Goal: Check status

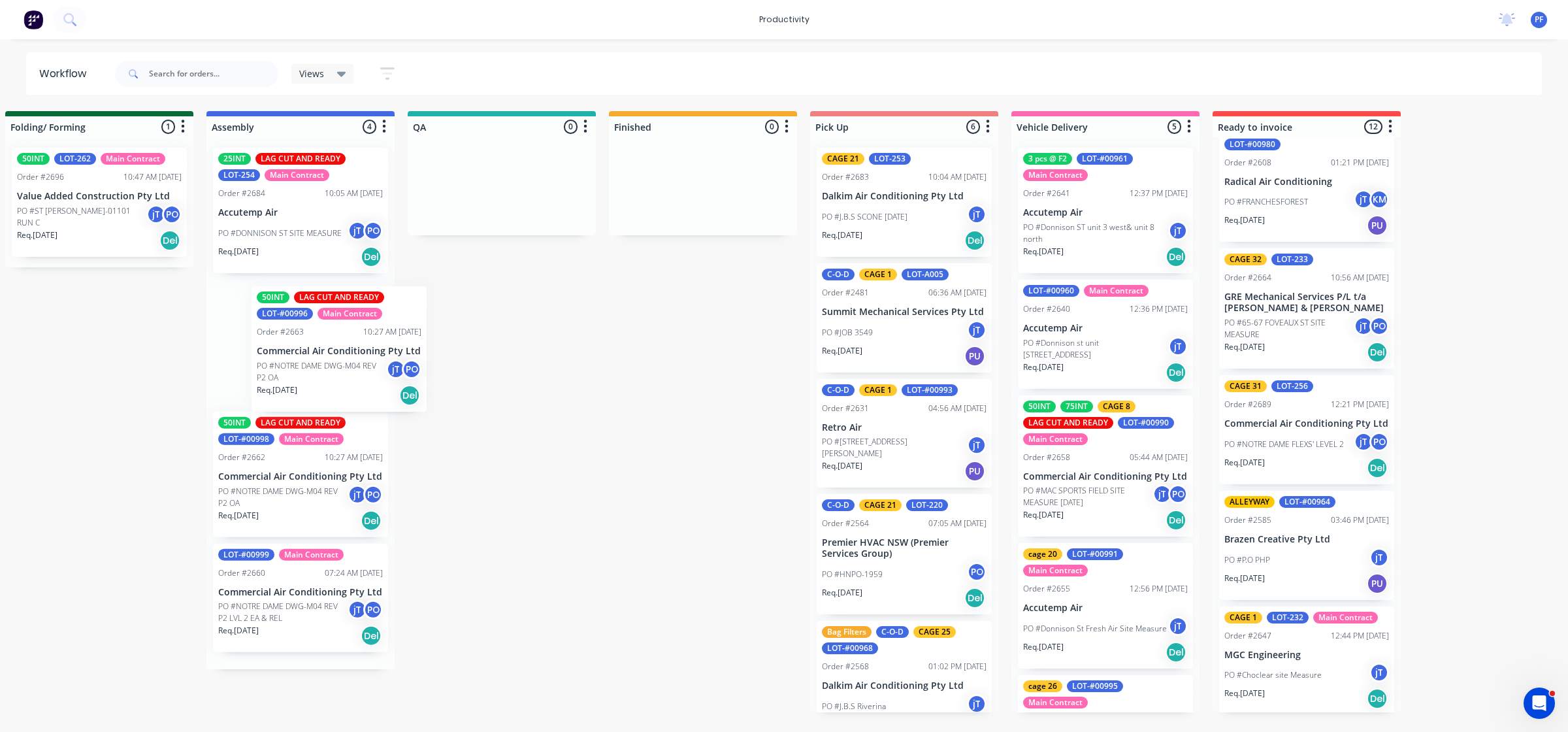
scroll to position [0, 825]
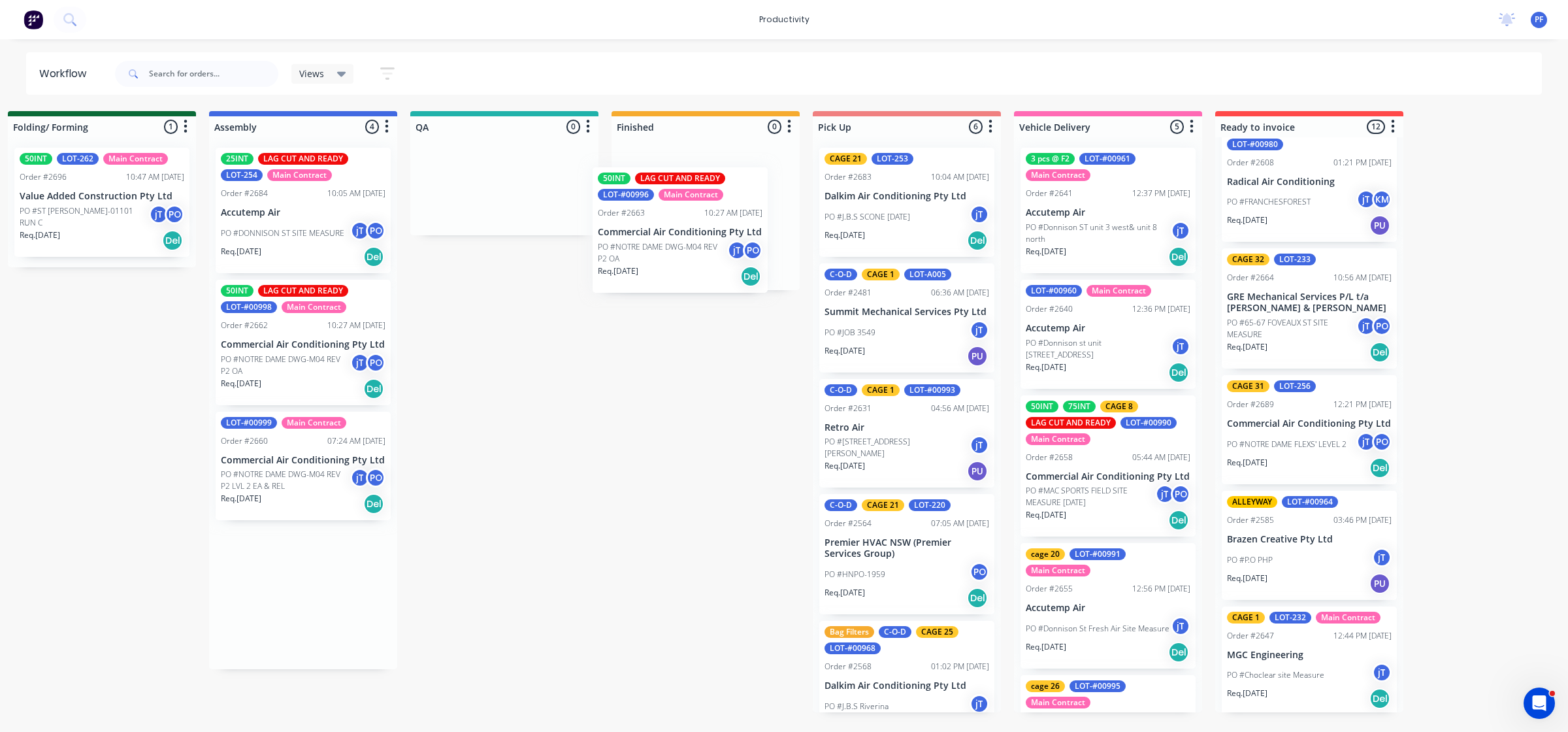
drag, startPoint x: 298, startPoint y: 377, endPoint x: 677, endPoint y: 219, distance: 410.6
click at [677, 219] on div "Submitted 32 Order #240 06:57 AM [DATE] Retro Air PO #Freshwater Apts PO Req. […" at bounding box center [444, 412] width 2558 height 601
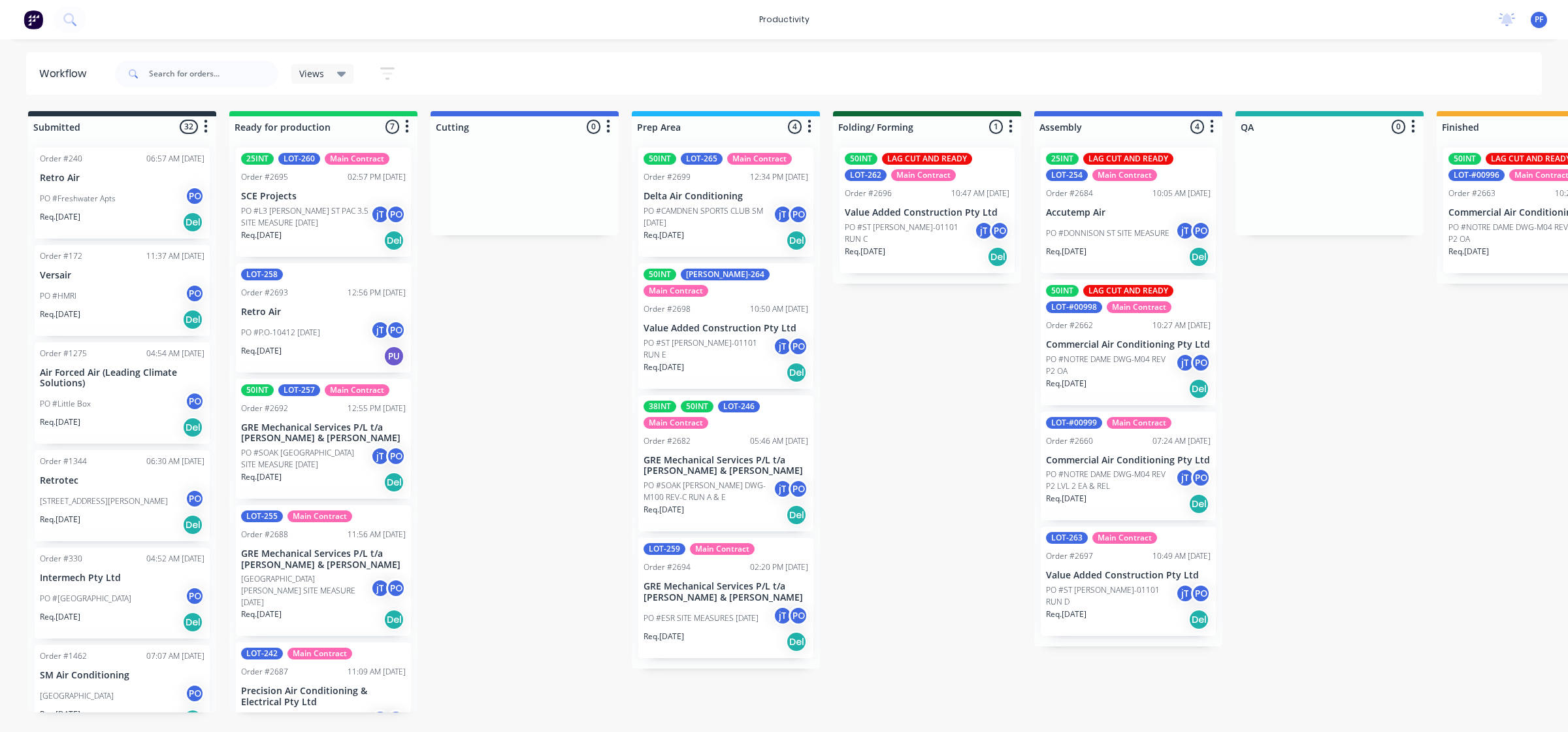
drag, startPoint x: 606, startPoint y: 715, endPoint x: 1023, endPoint y: 512, distance: 463.8
click at [1023, 512] on div "Submitted 32 Order #240 06:57 AM [DATE] Retro Air PO #Freshwater Apts PO Req. […" at bounding box center [1269, 412] width 2558 height 601
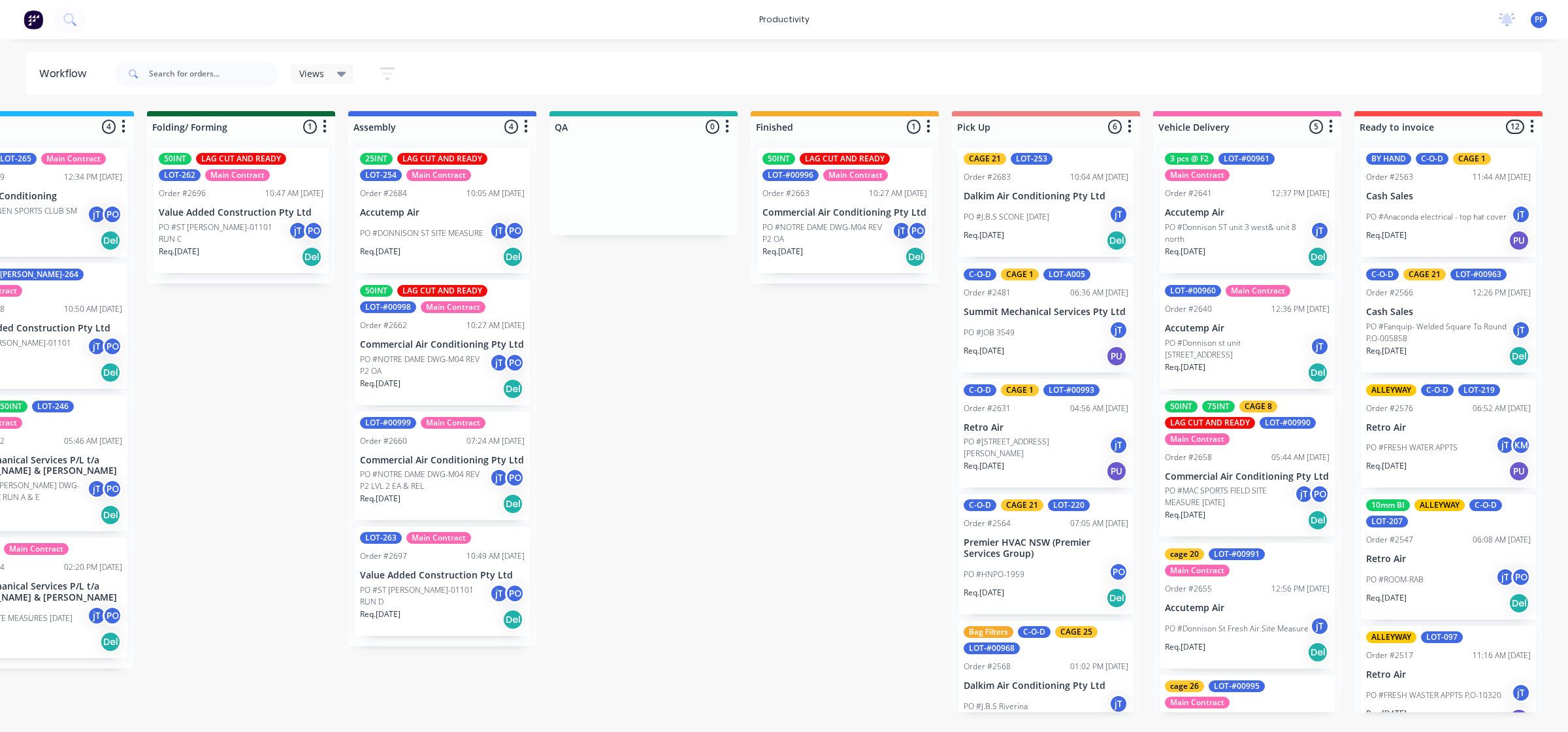
scroll to position [0, 687]
click at [827, 214] on p "Commercial Air Conditioning Pty Ltd" at bounding box center [844, 213] width 164 height 11
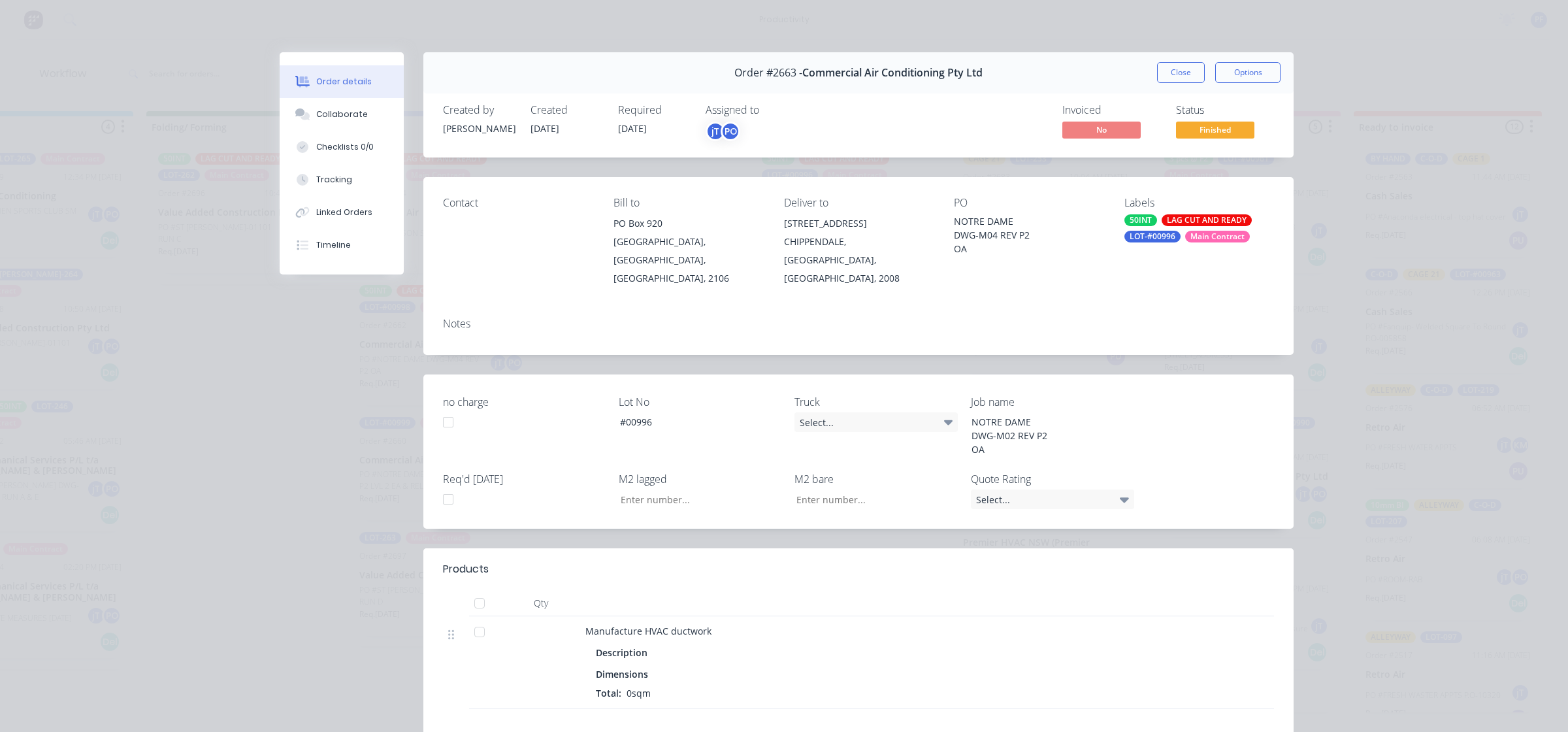
click at [1155, 239] on div "LOT-#00996" at bounding box center [1152, 237] width 56 height 11
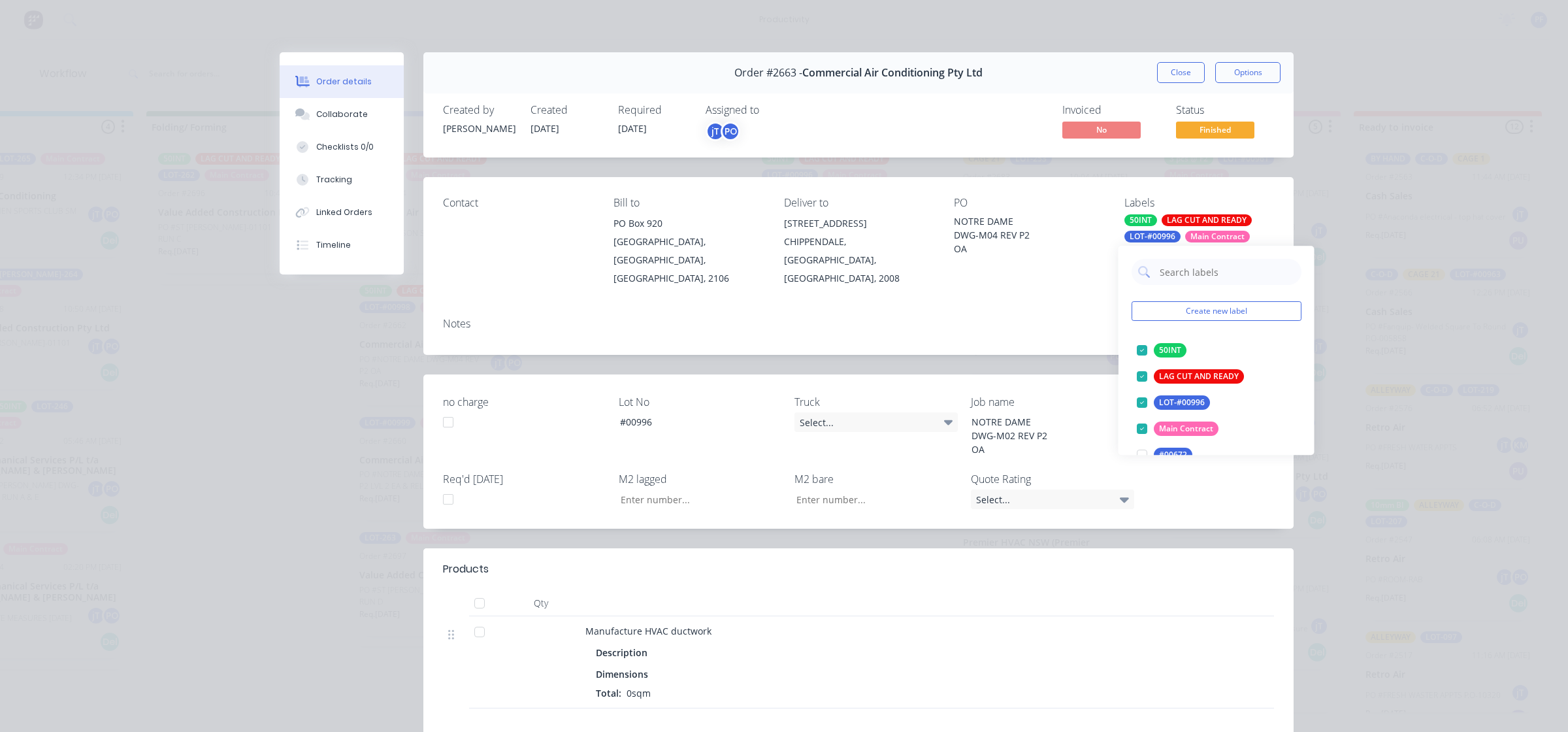
click at [1202, 273] on input "text" at bounding box center [1227, 272] width 137 height 26
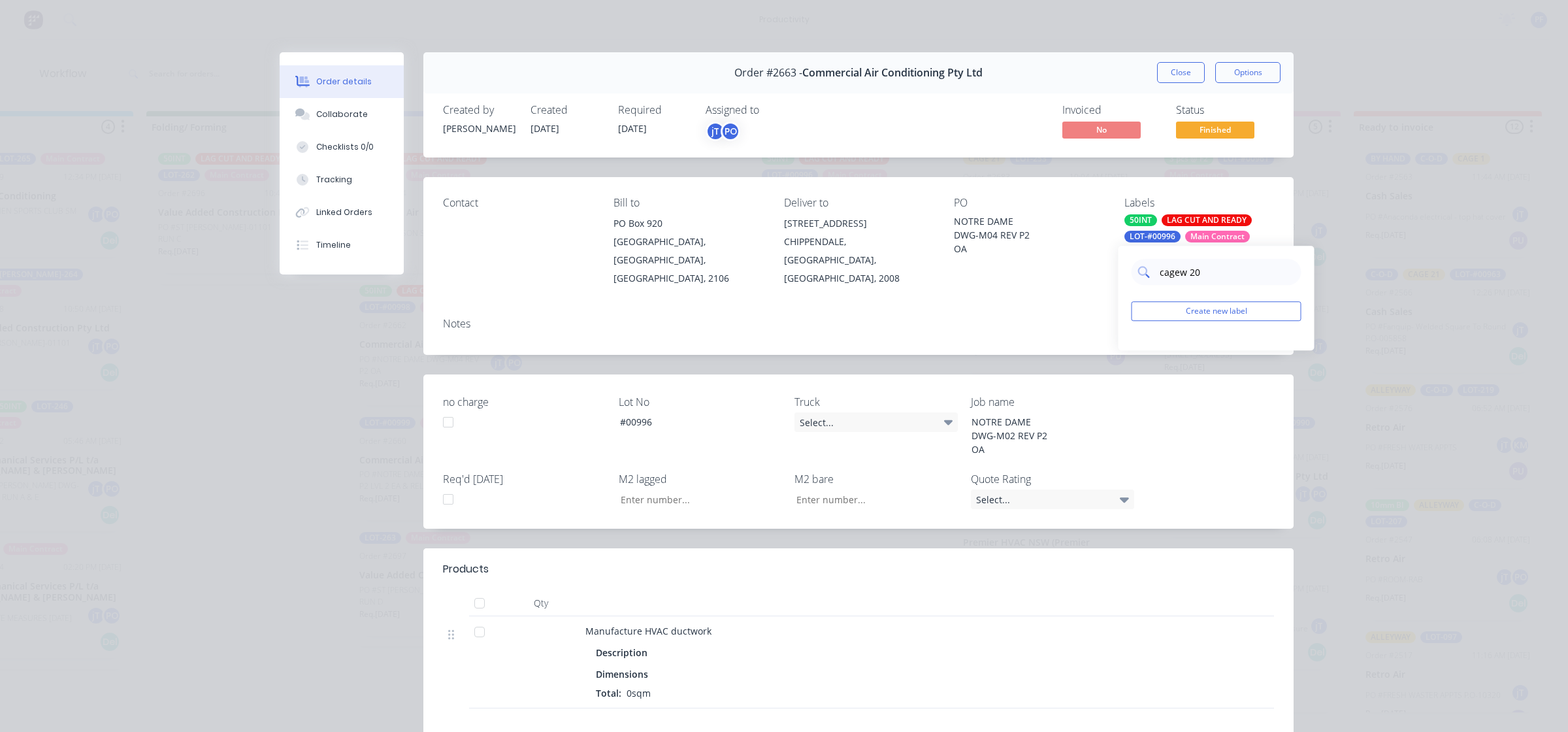
drag, startPoint x: 1184, startPoint y: 275, endPoint x: 1194, endPoint y: 280, distance: 11.2
click at [1184, 275] on input "cagew 20" at bounding box center [1227, 272] width 137 height 26
drag, startPoint x: 1133, startPoint y: 349, endPoint x: 1174, endPoint y: 333, distance: 44.0
click at [1133, 349] on div at bounding box center [1142, 350] width 26 height 26
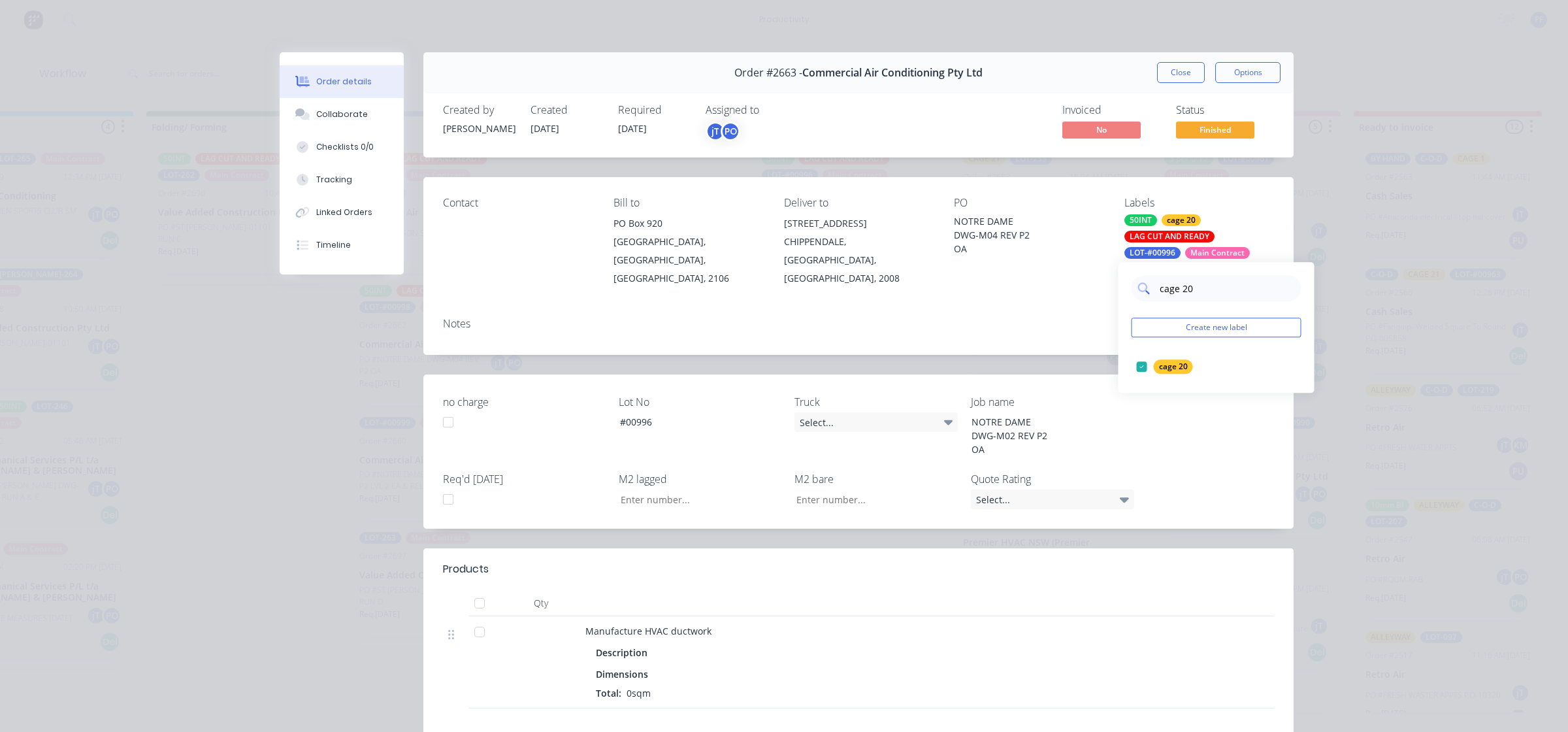
click at [1204, 279] on input "cage 20" at bounding box center [1227, 288] width 137 height 26
type input "cage 18"
click at [1138, 369] on div at bounding box center [1142, 367] width 26 height 26
click at [1090, 329] on div "Notes" at bounding box center [858, 331] width 870 height 47
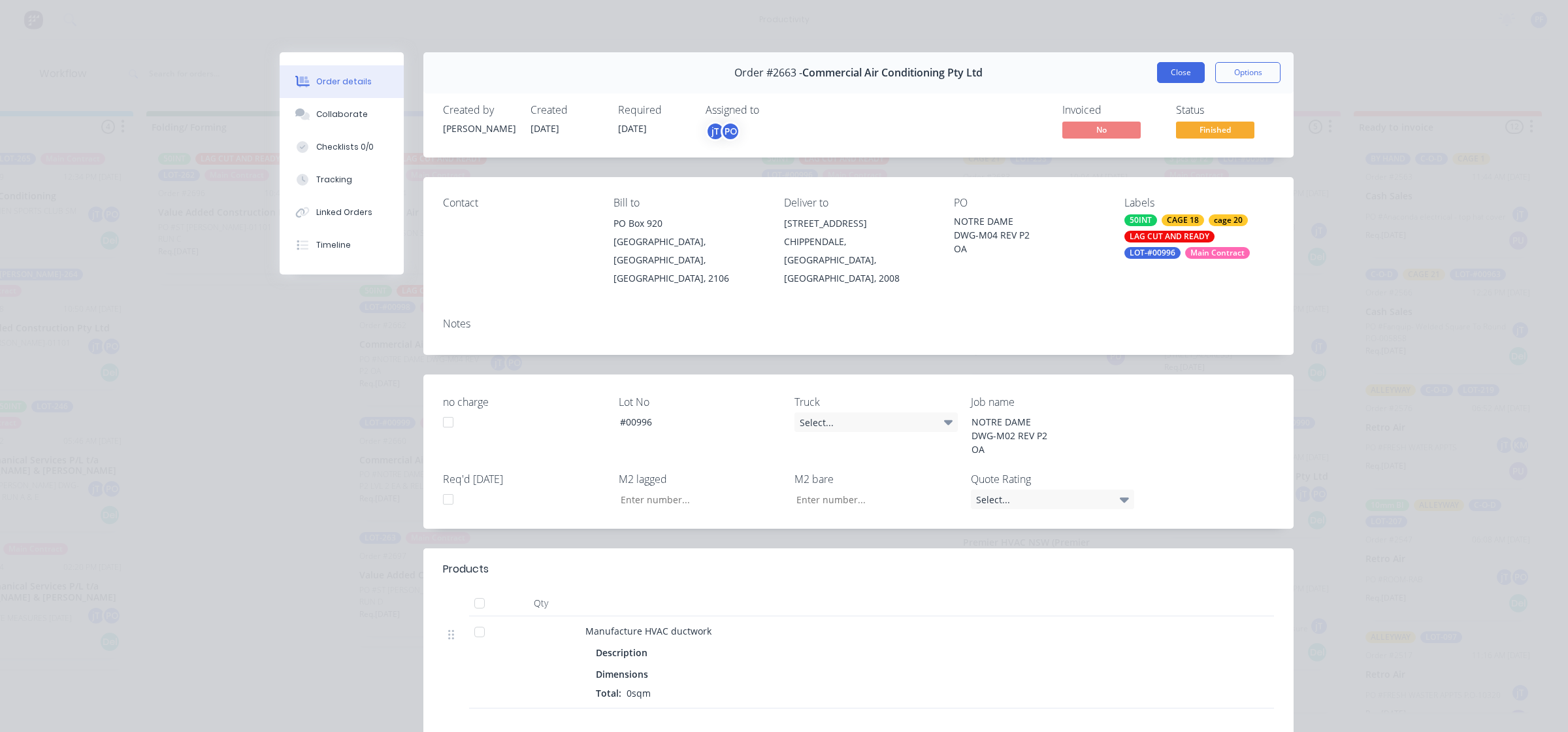
click at [1184, 70] on button "Close" at bounding box center [1181, 73] width 47 height 21
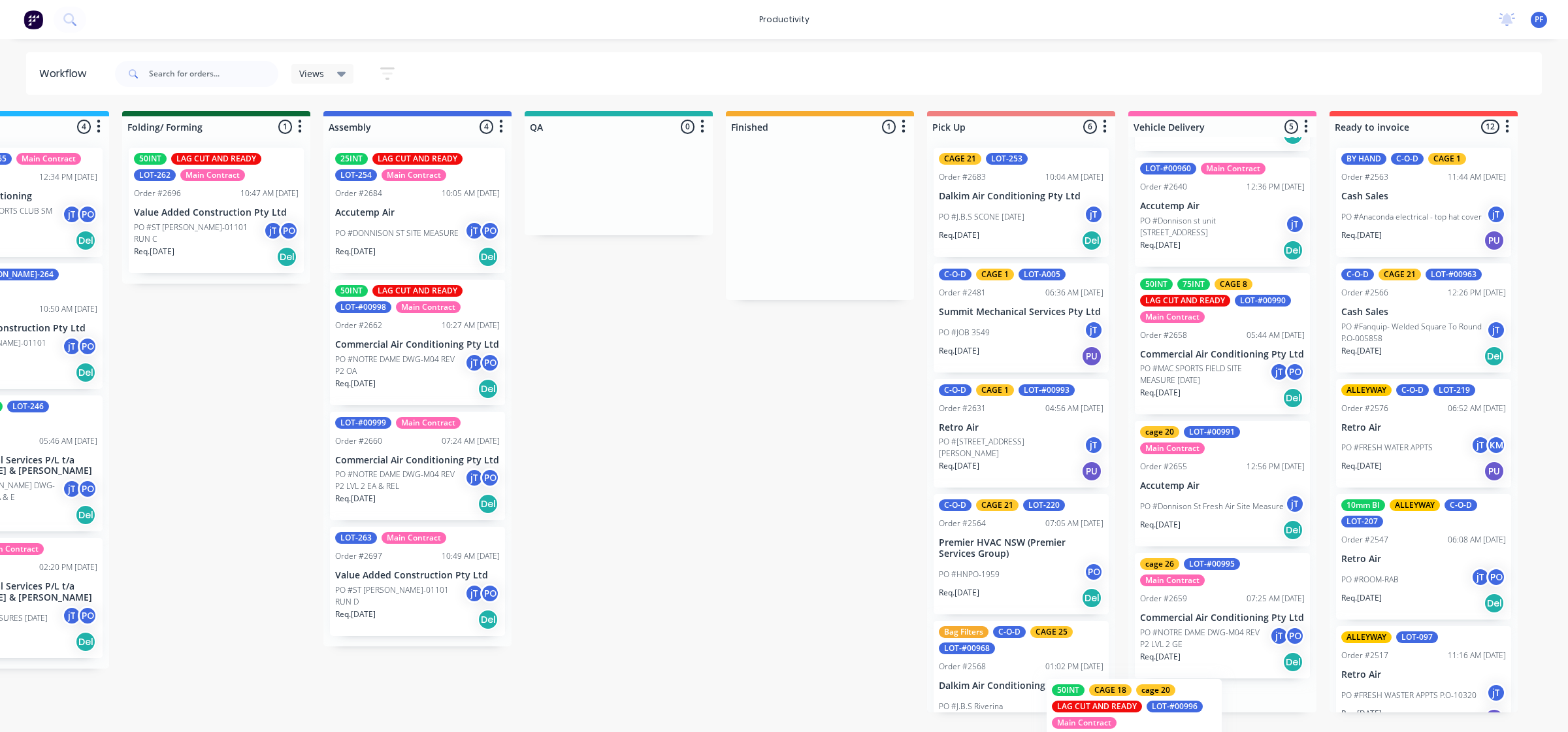
scroll to position [230, 0]
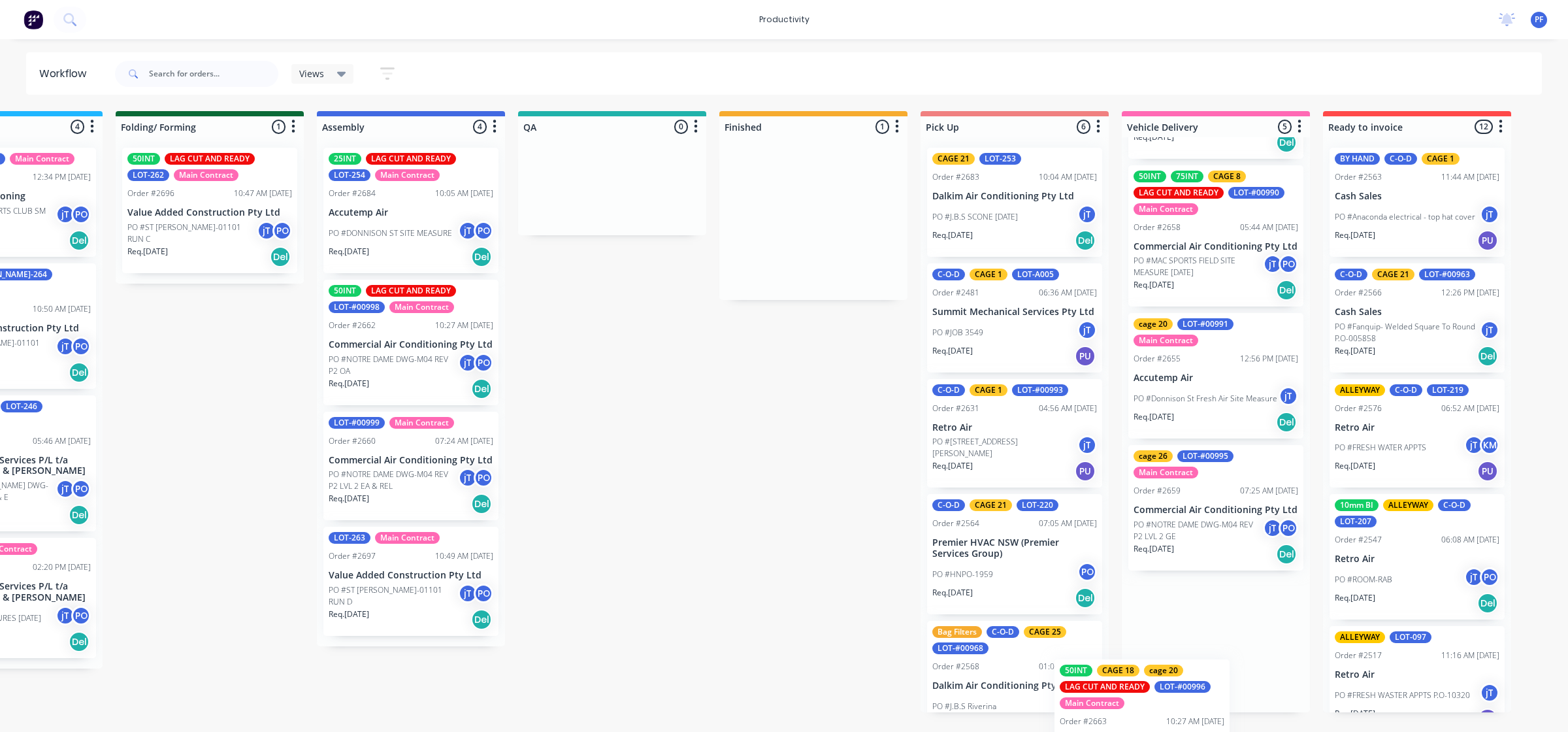
drag, startPoint x: 854, startPoint y: 250, endPoint x: 1204, endPoint y: 671, distance: 547.5
click at [1204, 671] on div "Submitted 32 Order #240 06:57 AM [DATE] Retro Air PO #Freshwater Apts PO Req. […" at bounding box center [552, 412] width 2558 height 601
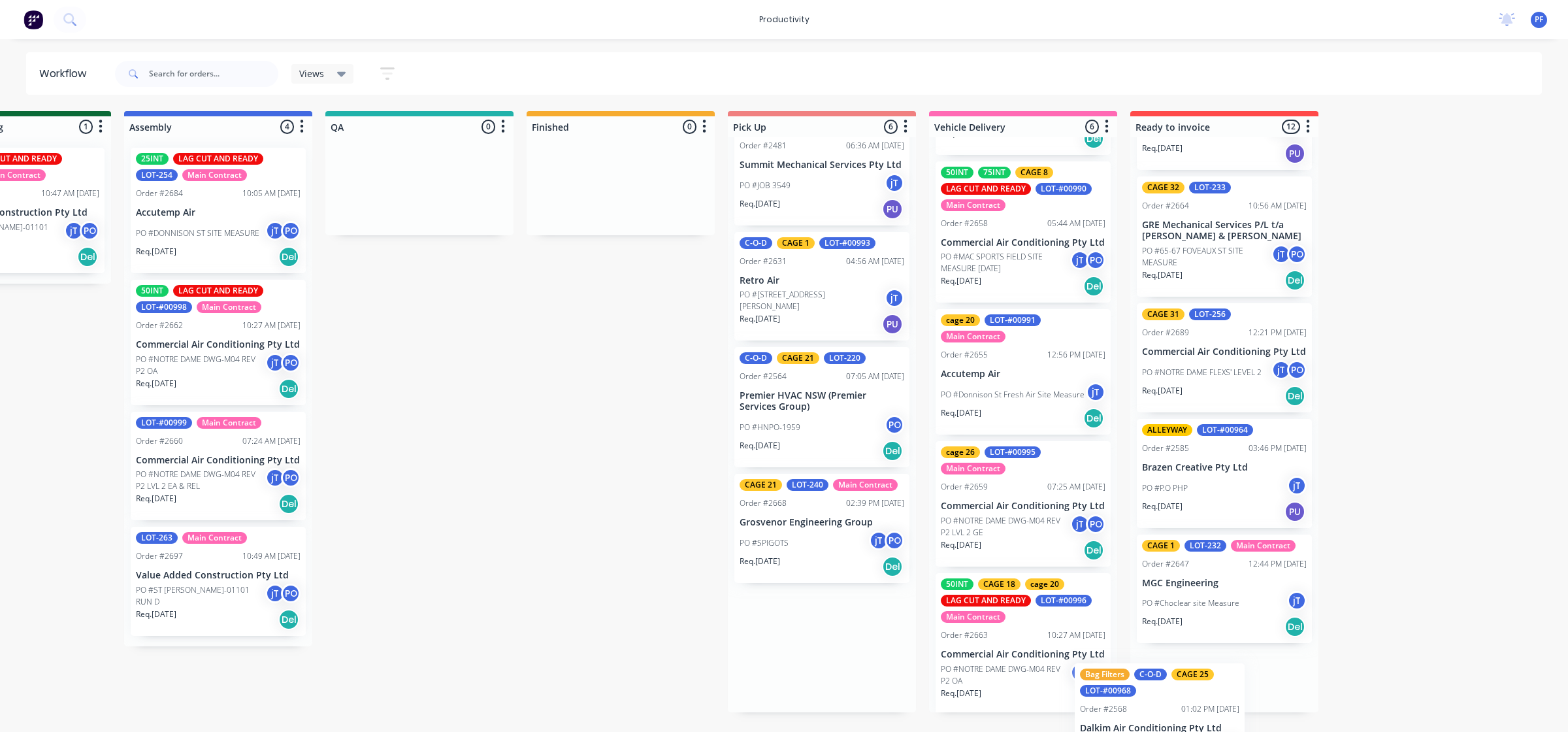
scroll to position [1028, 0]
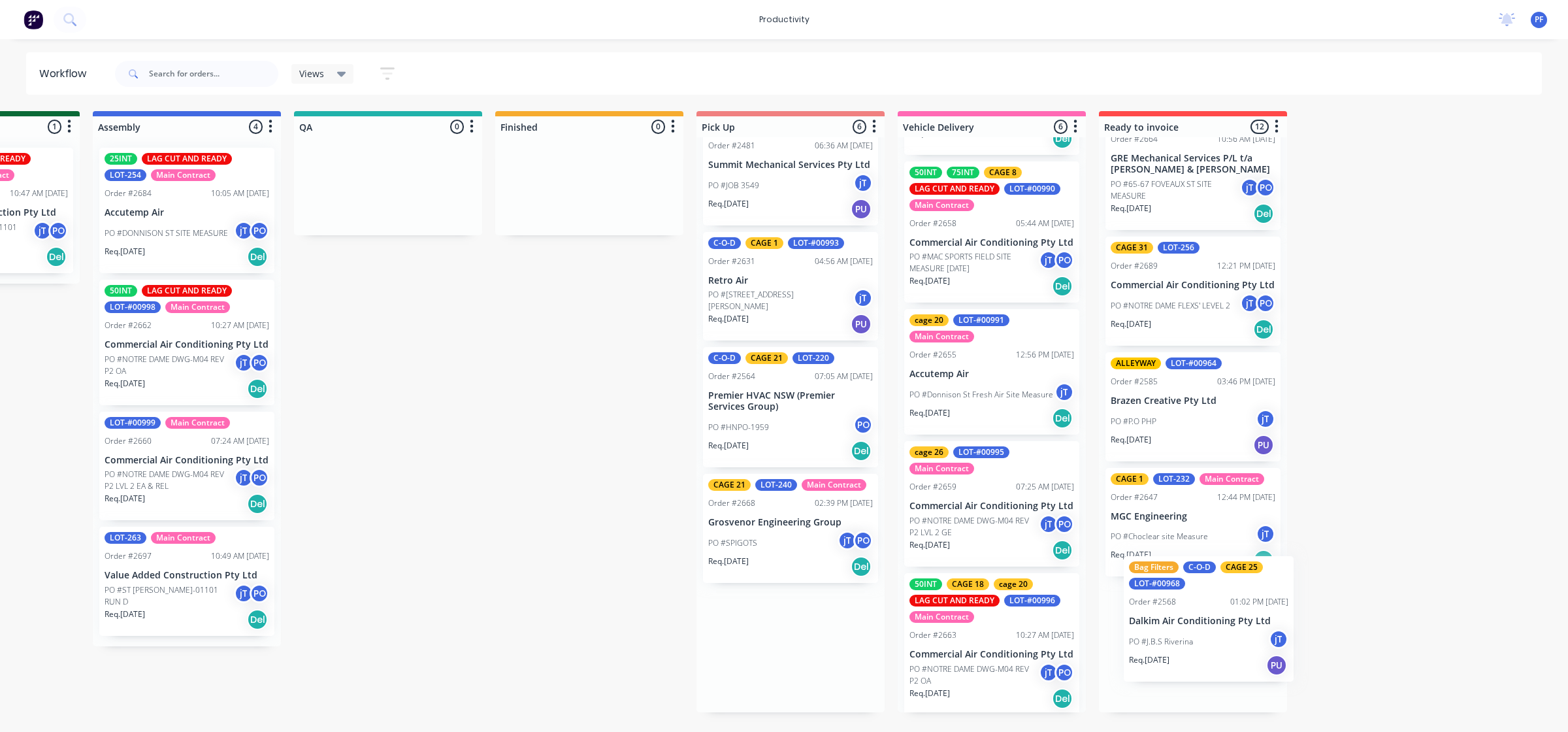
drag, startPoint x: 974, startPoint y: 566, endPoint x: 1186, endPoint y: 649, distance: 227.7
click at [1186, 649] on div "Submitted 32 Order #240 06:57 AM [DATE] Retro Air PO #Freshwater Apts PO Req. […" at bounding box center [328, 412] width 2558 height 601
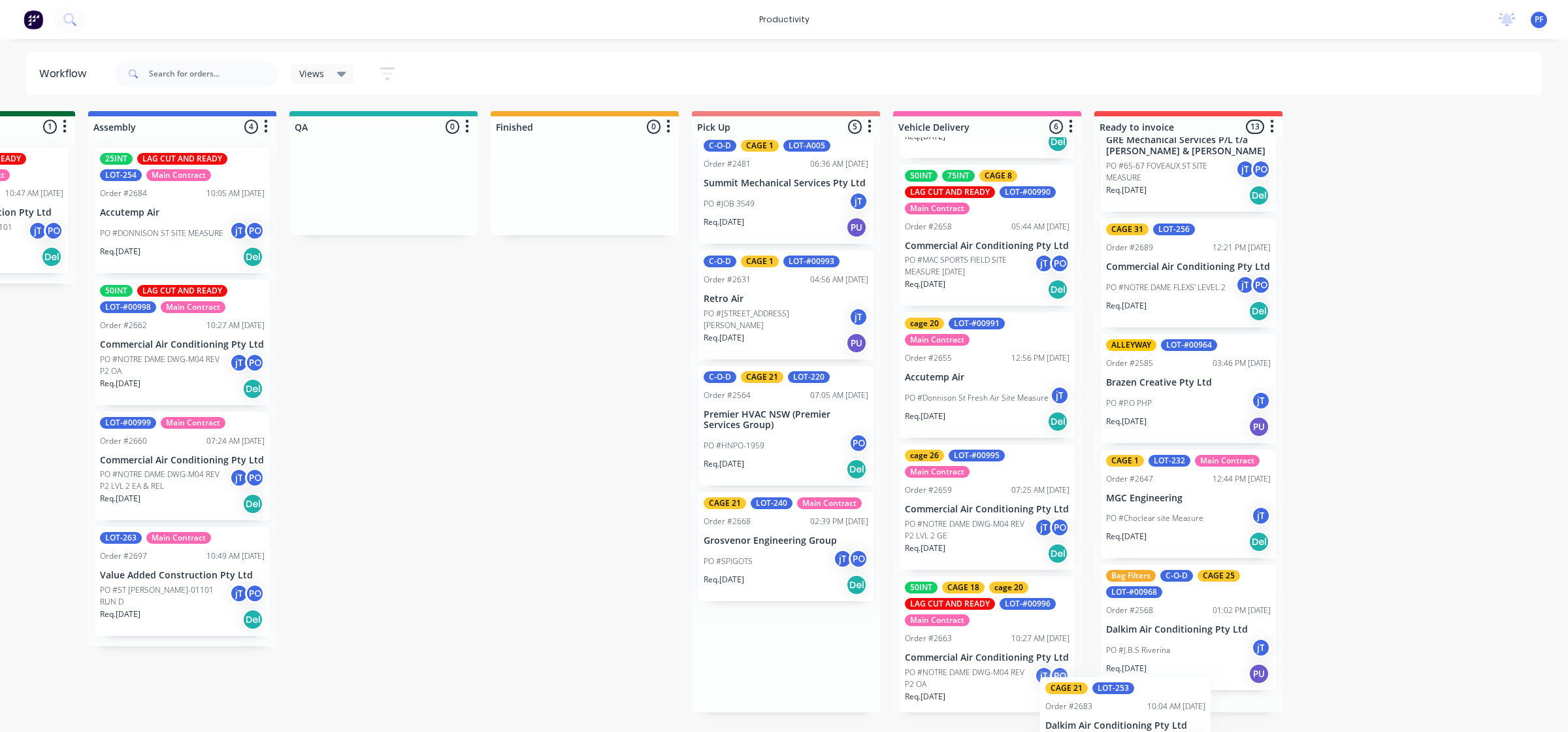
scroll to position [1136, 0]
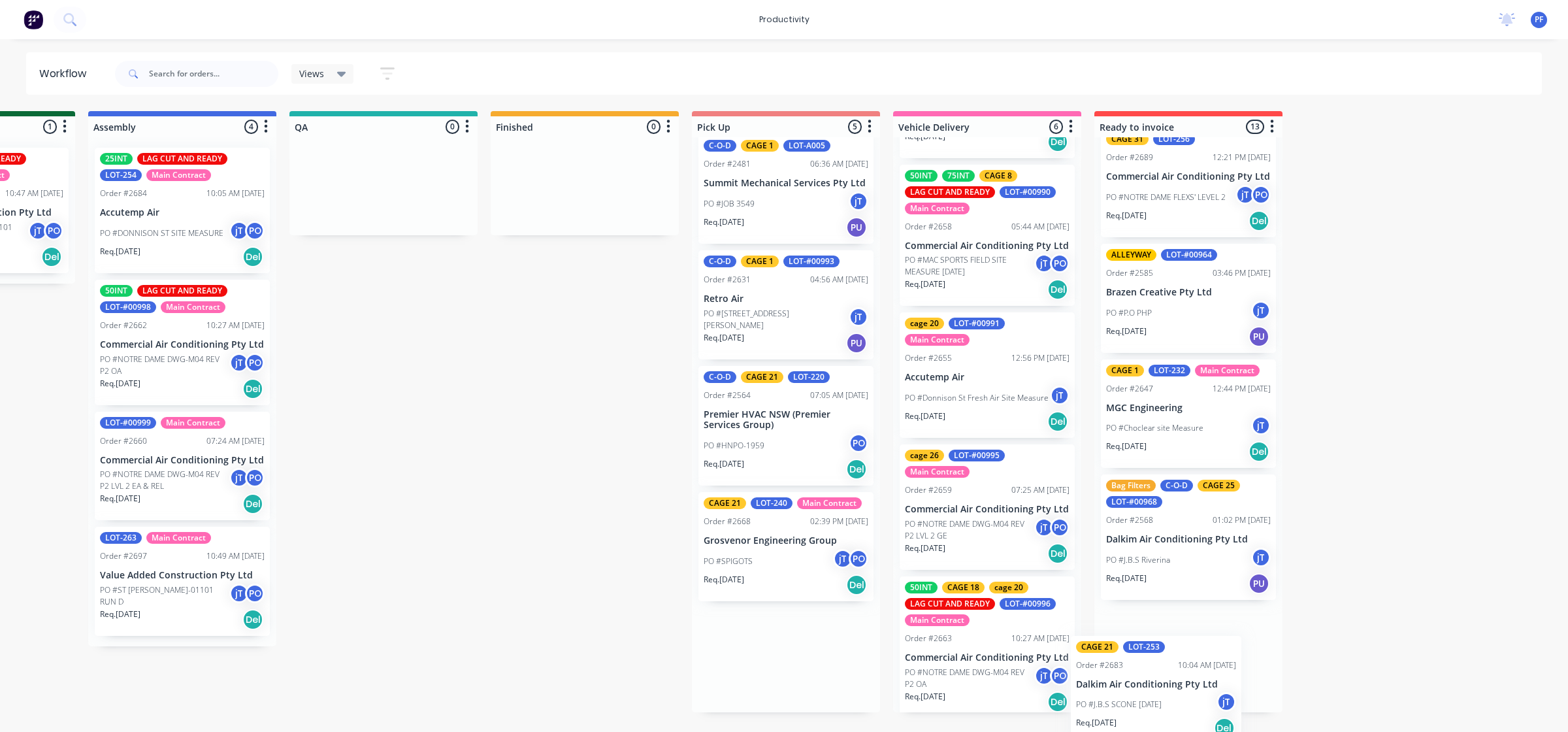
drag, startPoint x: 764, startPoint y: 210, endPoint x: 1151, endPoint y: 706, distance: 629.1
click at [1150, 709] on div "Submitted 32 Order #240 06:57 AM [DATE] Retro Air PO #Freshwater Apts PO Req. […" at bounding box center [323, 412] width 2558 height 601
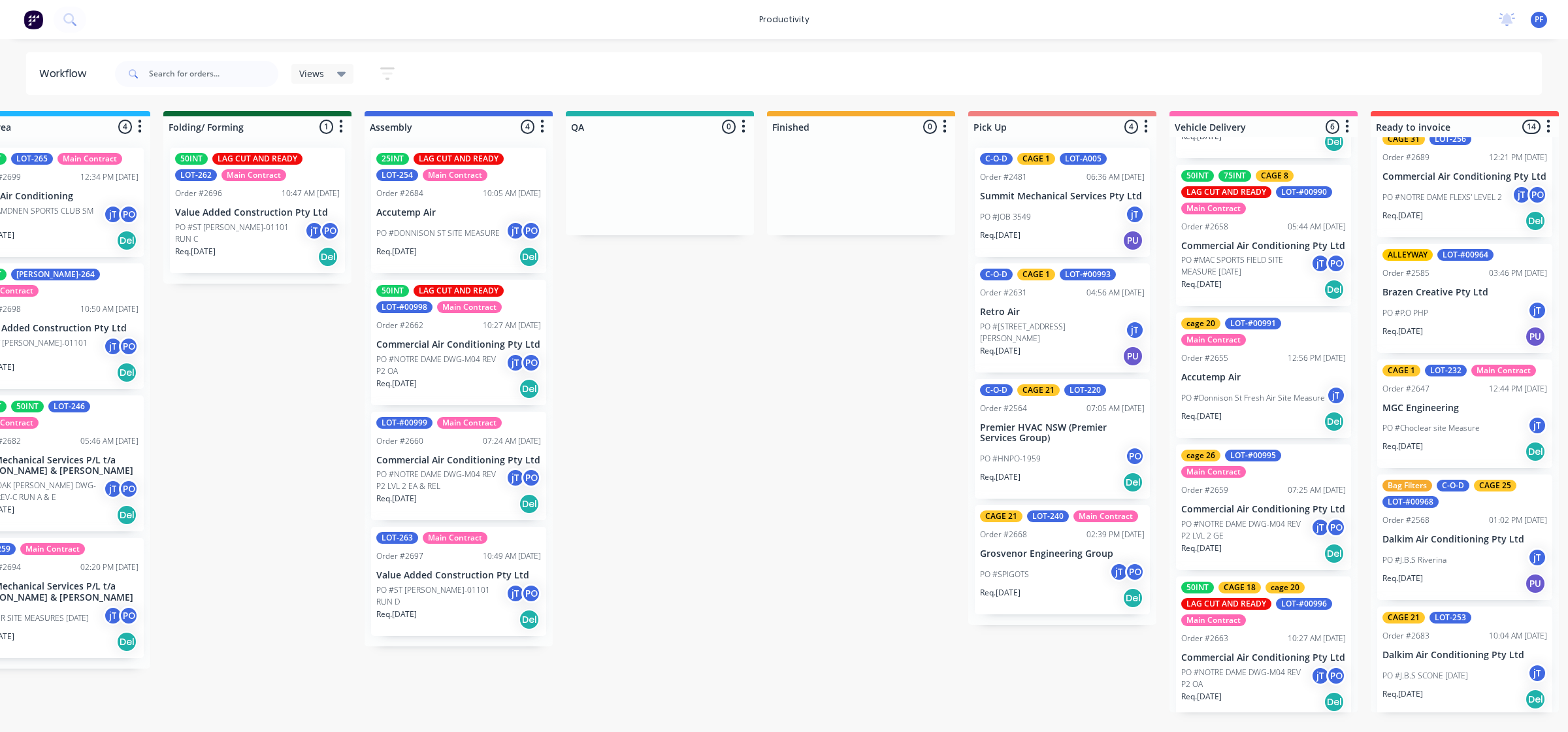
scroll to position [0, 668]
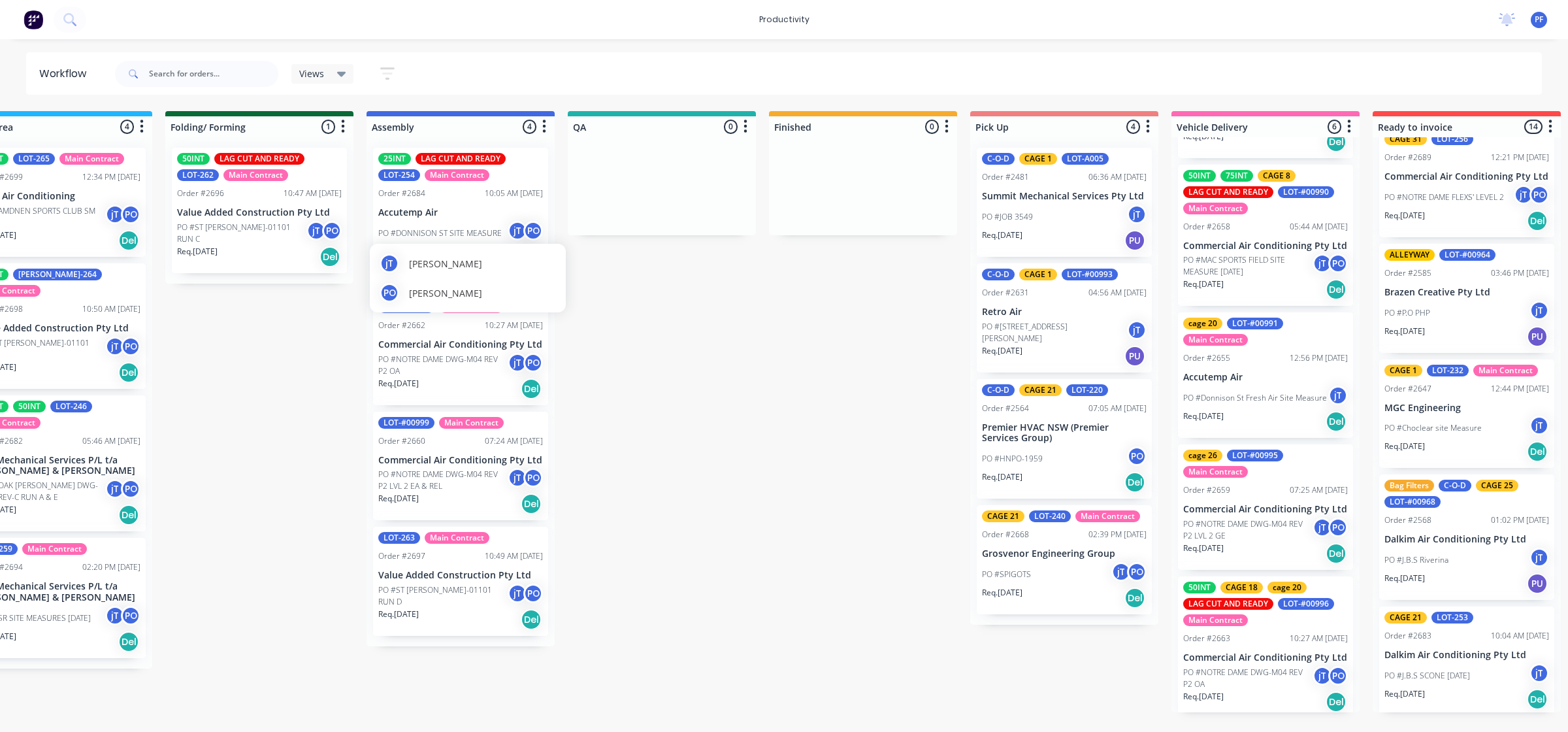
drag, startPoint x: 451, startPoint y: 266, endPoint x: 536, endPoint y: 260, distance: 85.2
click at [448, 258] on span "[PERSON_NAME]" at bounding box center [445, 264] width 73 height 14
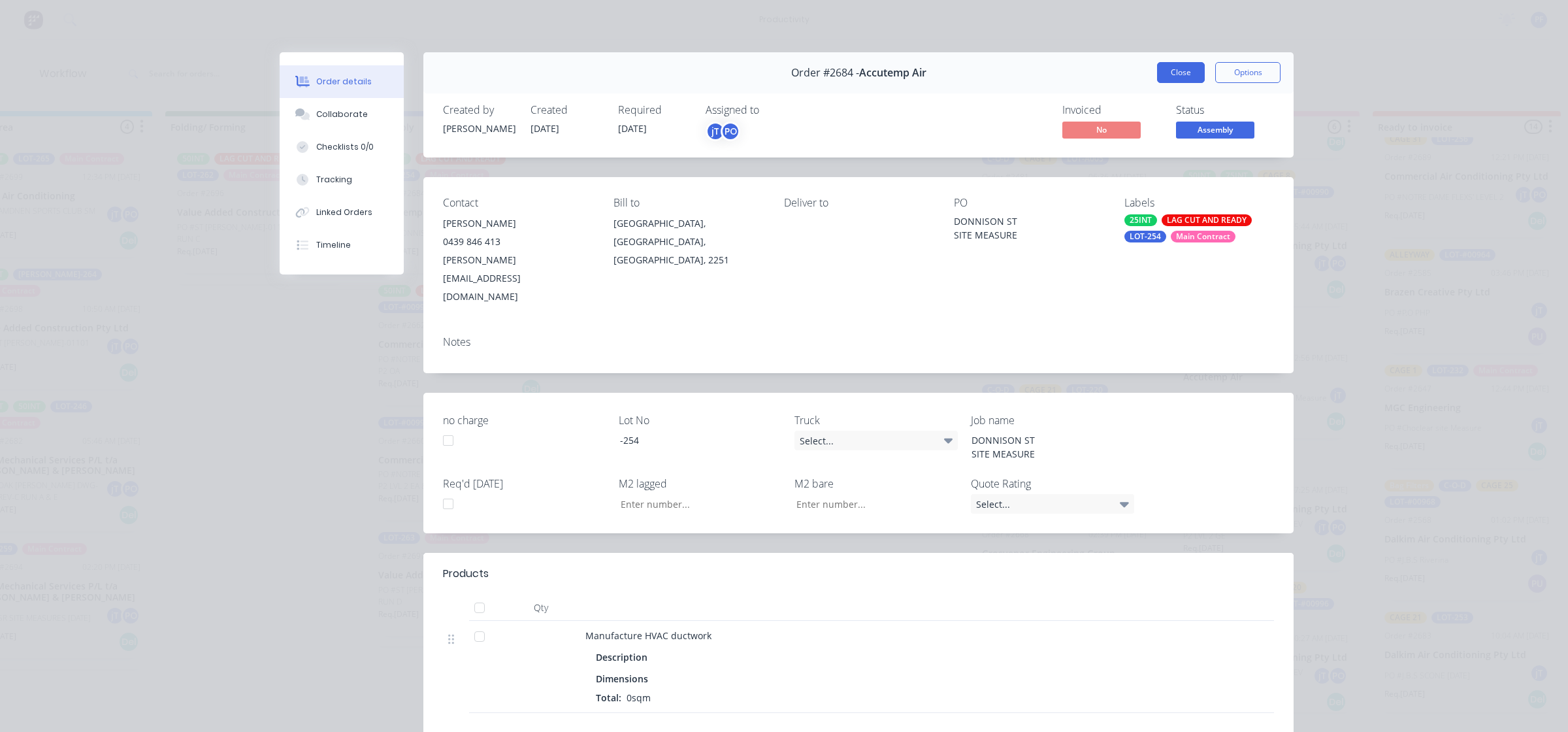
click at [1174, 62] on div "Order #2684 - Accutemp Air Close Options" at bounding box center [858, 73] width 870 height 41
click at [1174, 66] on button "Close" at bounding box center [1181, 73] width 47 height 21
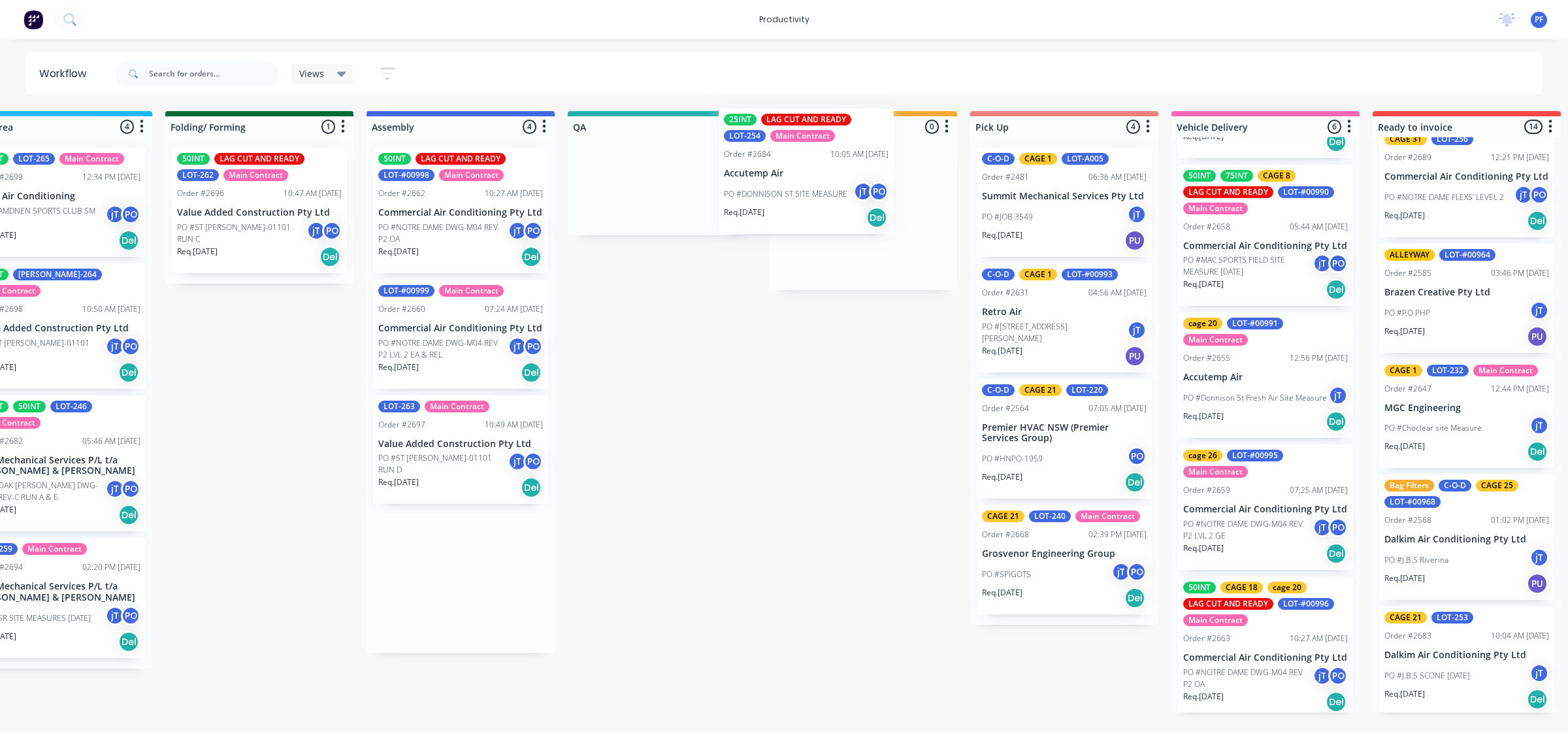
drag, startPoint x: 570, startPoint y: 215, endPoint x: 817, endPoint y: 187, distance: 248.6
click at [817, 187] on div "Submitted 32 Order #240 06:57 AM [DATE] Retro Air PO #Freshwater Apts PO Req. […" at bounding box center [602, 412] width 2558 height 601
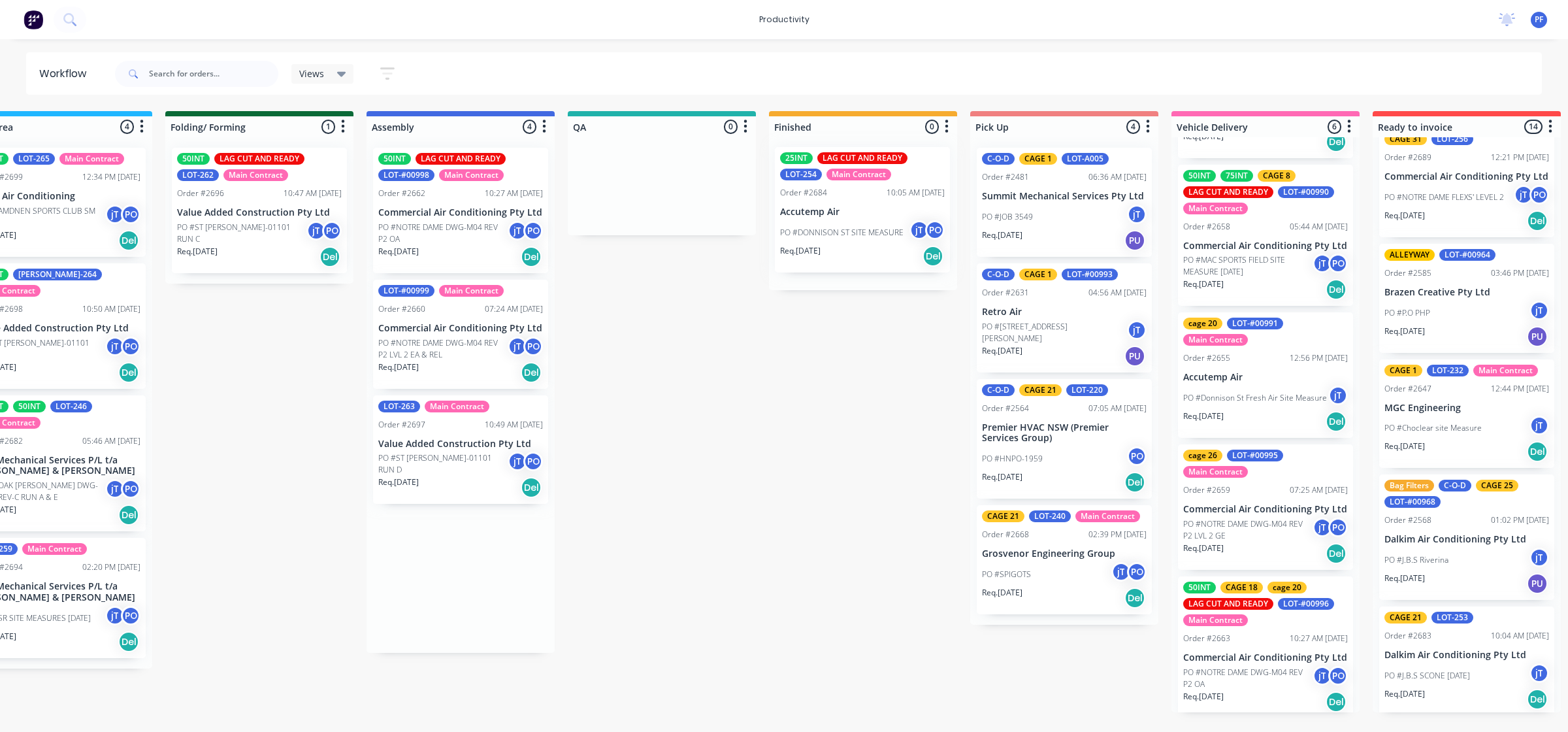
click at [812, 213] on div at bounding box center [863, 214] width 188 height 153
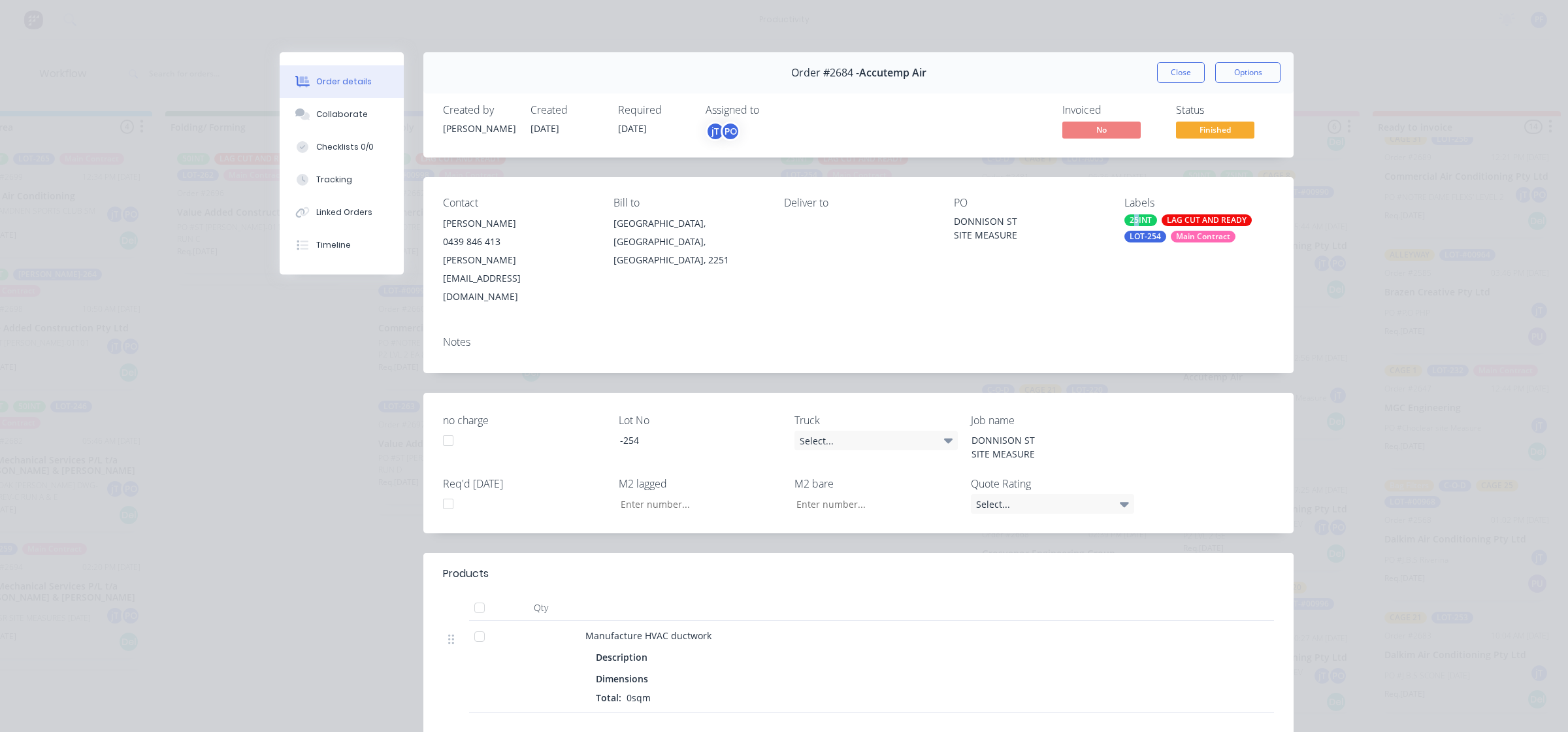
click at [1131, 217] on div "25INT" at bounding box center [1141, 220] width 33 height 11
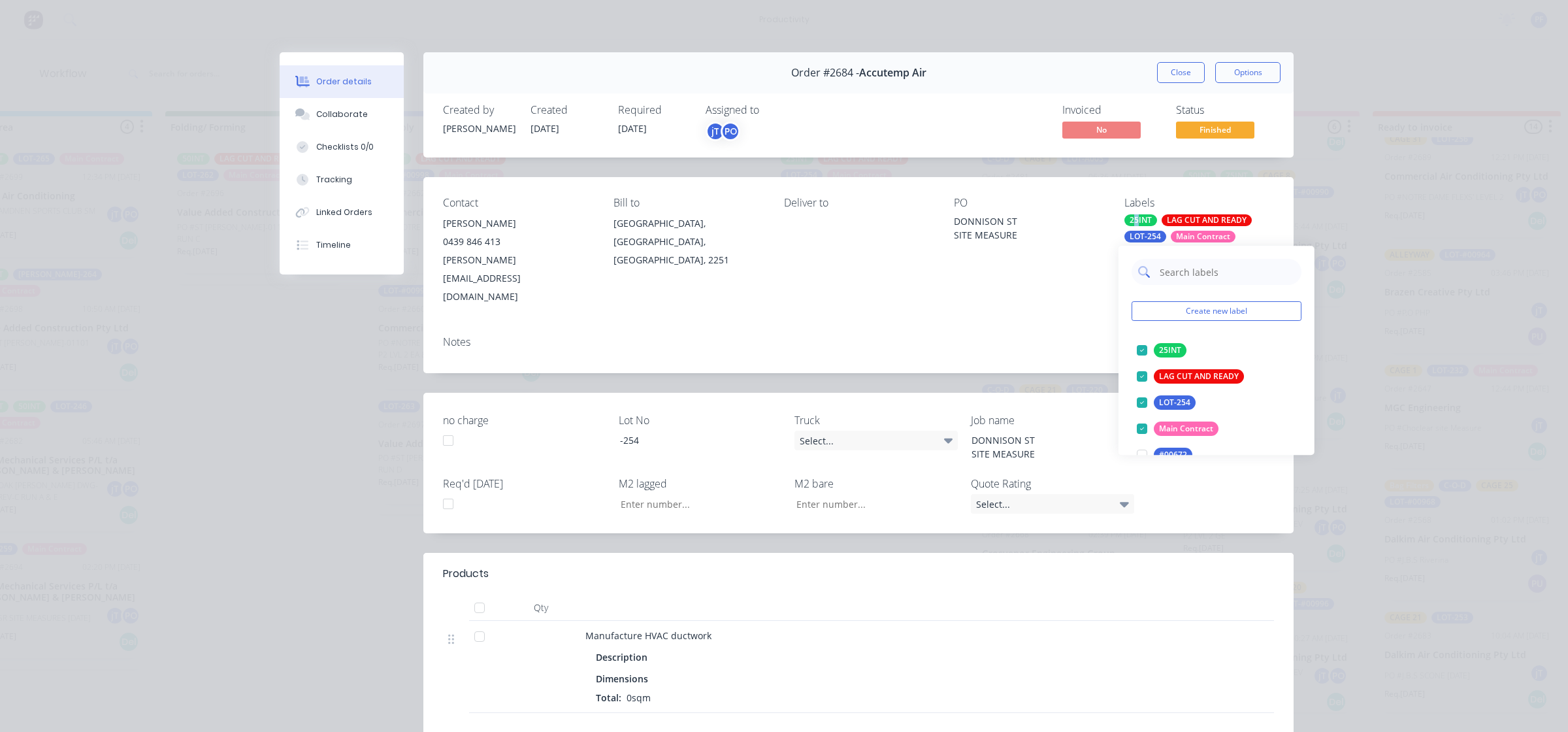
click at [1187, 272] on input "text" at bounding box center [1227, 272] width 137 height 26
type input "cage 21"
click at [1137, 344] on div at bounding box center [1142, 350] width 26 height 26
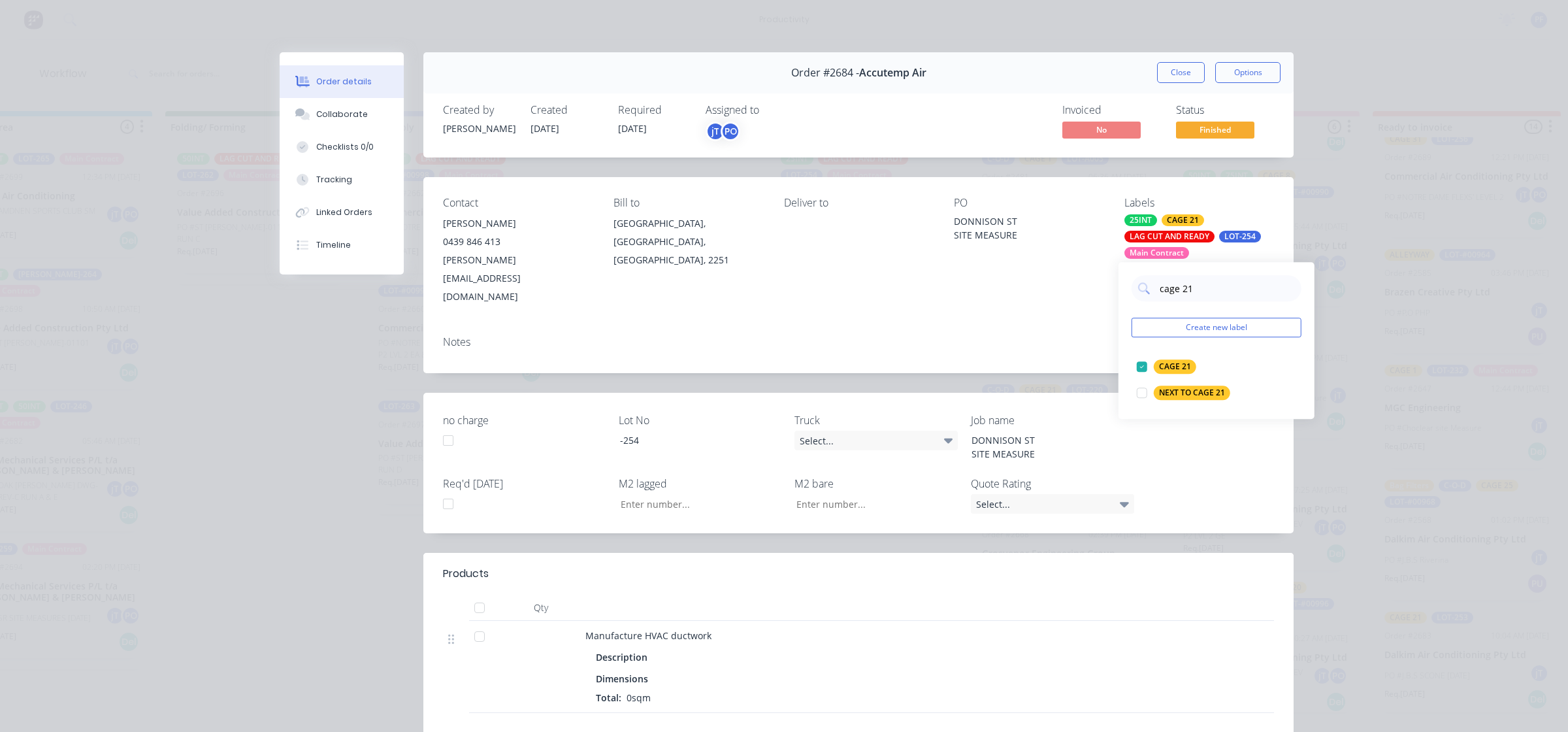
click at [1061, 326] on div "Notes" at bounding box center [858, 350] width 870 height 47
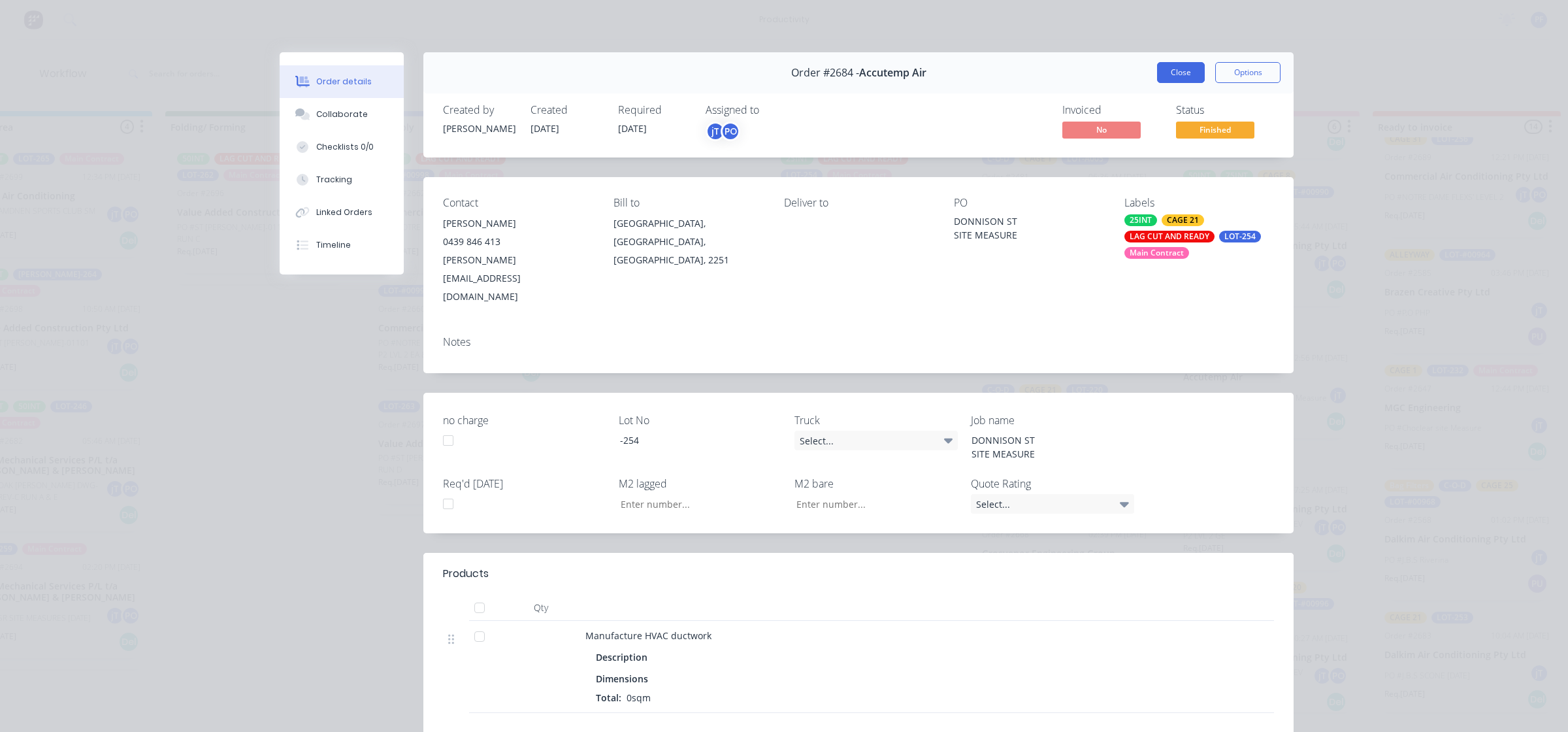
click at [1176, 66] on button "Close" at bounding box center [1181, 73] width 47 height 21
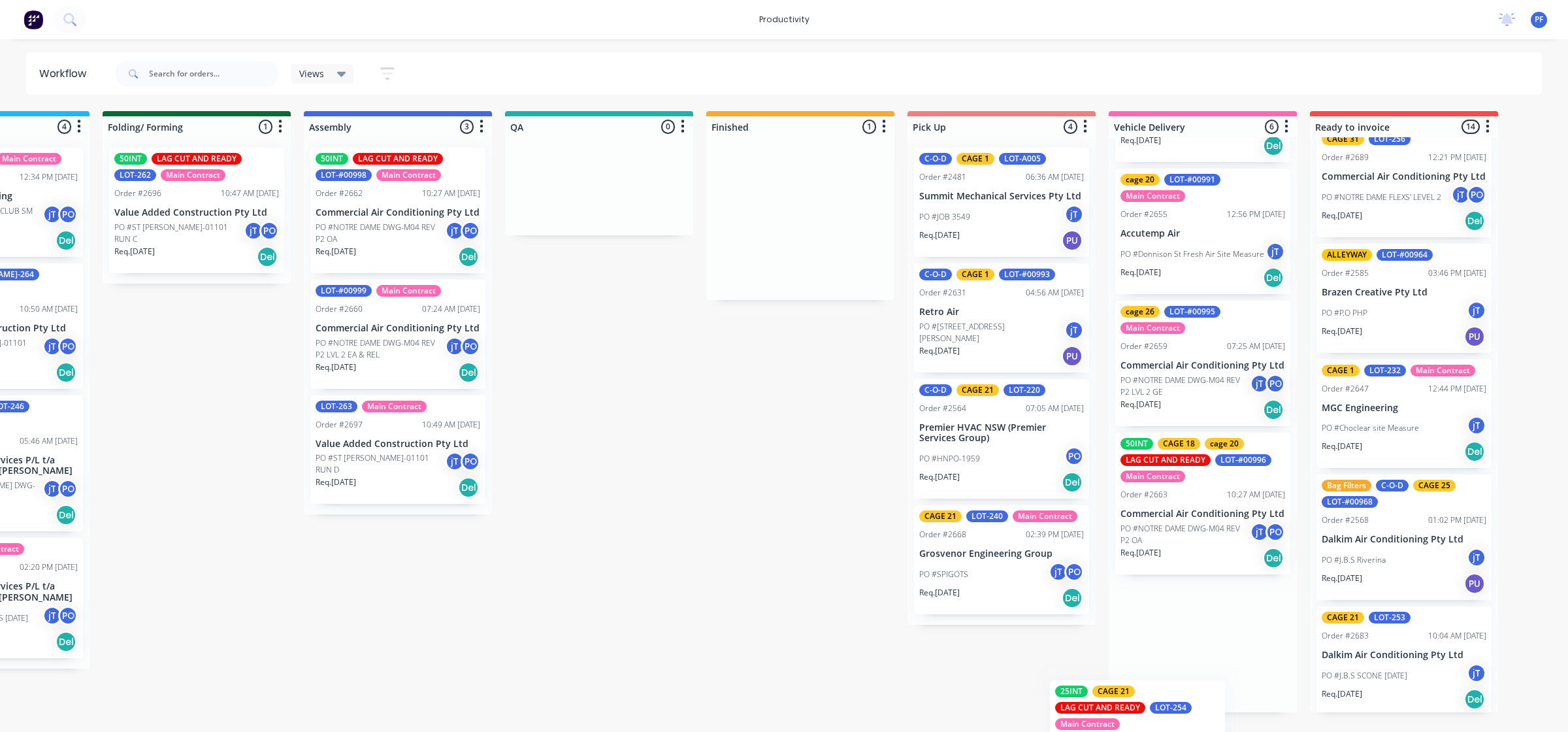
scroll to position [382, 0]
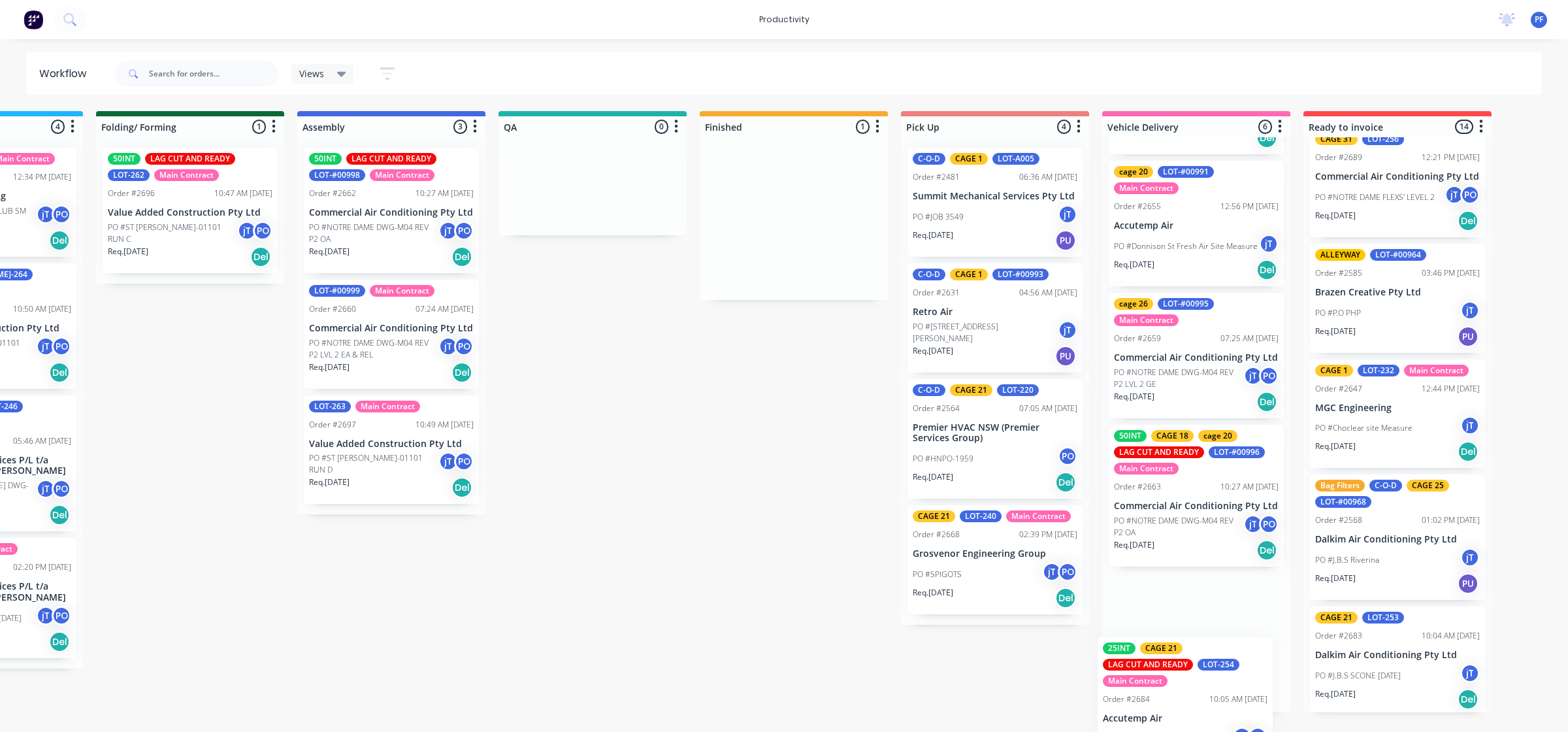
drag, startPoint x: 863, startPoint y: 250, endPoint x: 1191, endPoint y: 706, distance: 561.7
click at [1191, 707] on div "Submitted 32 Order #240 06:57 AM [DATE] Retro Air PO #Freshwater Apts PO Req. […" at bounding box center [532, 412] width 2558 height 601
